Goal: Download file/media

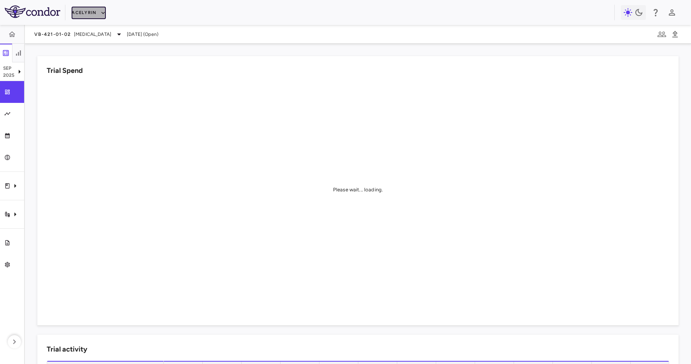
click at [83, 12] on button "Acelyrin" at bounding box center [89, 13] width 34 height 12
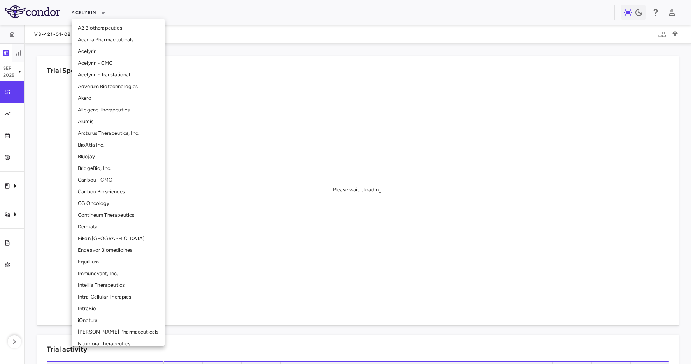
click at [127, 136] on li "Arcturus Therapeutics, Inc." at bounding box center [118, 133] width 93 height 12
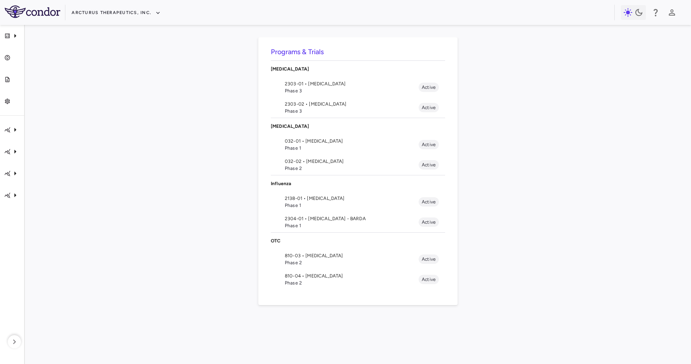
click at [341, 86] on span "2303-01 • [MEDICAL_DATA]" at bounding box center [352, 83] width 134 height 7
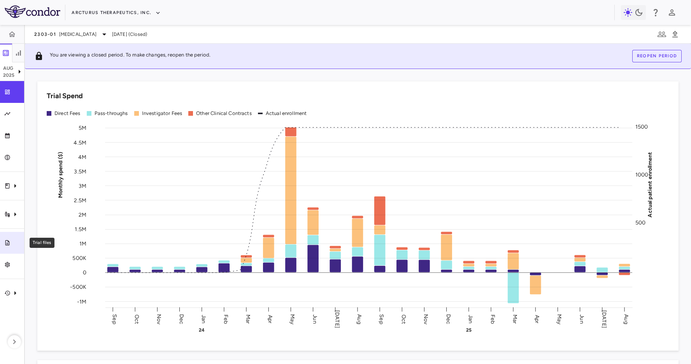
click at [12, 242] on div "Trial files" at bounding box center [15, 242] width 9 height 7
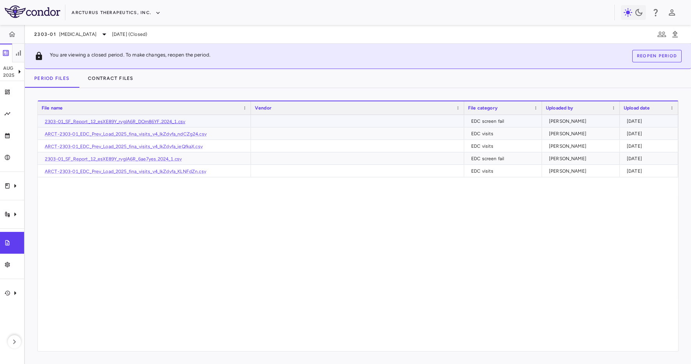
click at [171, 121] on link "2303-01_SF_Report_12_esXE89Y_rvgIA6R_DOm86YF.2024_1.csv" at bounding box center [115, 121] width 141 height 5
click at [187, 135] on link "ARCT-2303-01_EDC_Prev_Load_2025_fina_visits_v4_IkZdvfa_ndCZg24.csv" at bounding box center [126, 133] width 162 height 5
